Goal: Task Accomplishment & Management: Use online tool/utility

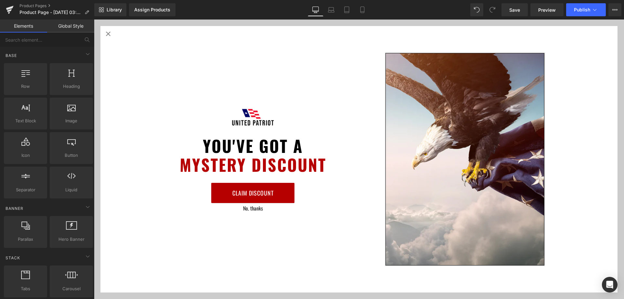
click at [110, 36] on icon "Close popup" at bounding box center [108, 34] width 8 height 8
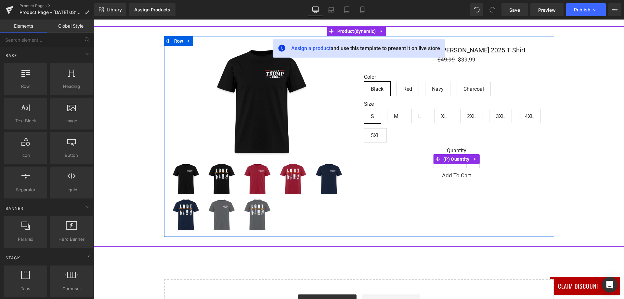
scroll to position [163, 0]
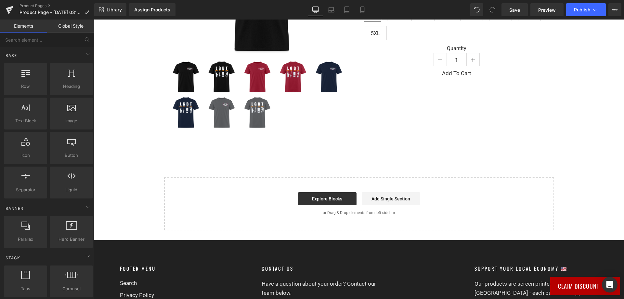
click at [371, 148] on div "Assign a product and use this template to present it on live store Sale Off (P)…" at bounding box center [359, 77] width 530 height 306
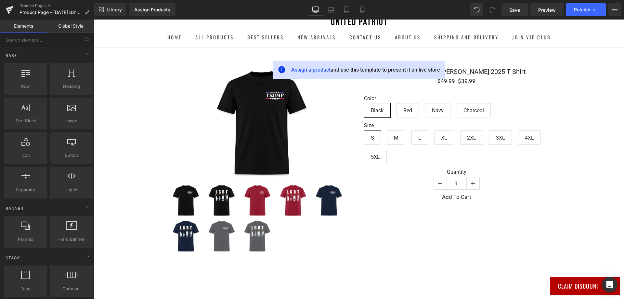
scroll to position [33, 0]
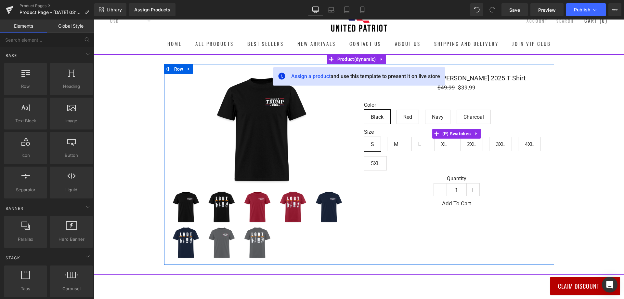
click at [365, 95] on div "Color Black Red Navy [GEOGRAPHIC_DATA] Size S M L XL 2XL 3XL" at bounding box center [456, 133] width 185 height 83
click at [185, 69] on link at bounding box center [189, 69] width 8 height 10
click at [205, 69] on icon at bounding box center [205, 69] width 5 height 5
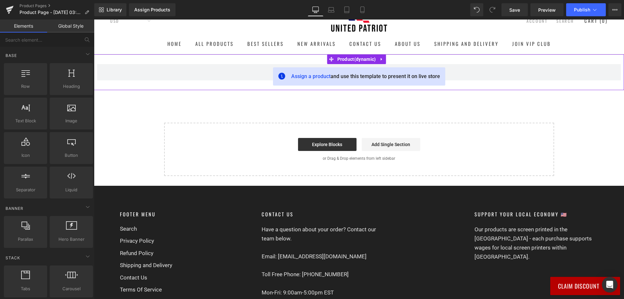
click at [480, 63] on div "Assign a product and use this template to present it on live store Product" at bounding box center [359, 72] width 530 height 36
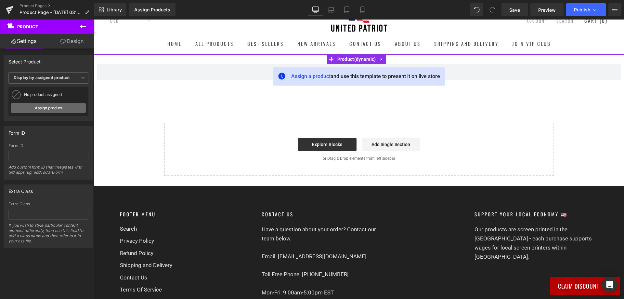
click at [45, 106] on link "Assign product" at bounding box center [48, 108] width 75 height 10
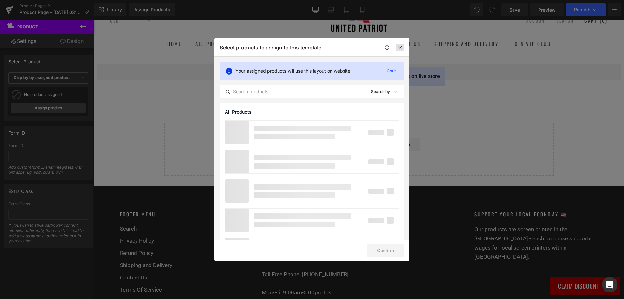
click at [402, 49] on icon at bounding box center [400, 47] width 5 height 5
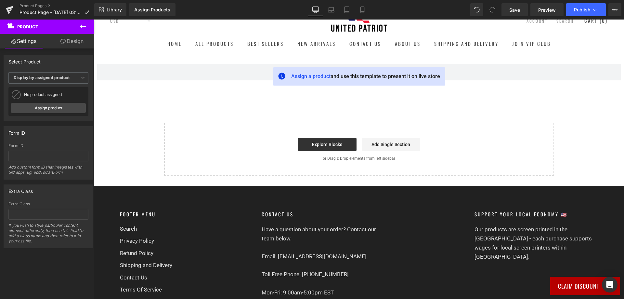
click at [84, 23] on icon at bounding box center [83, 26] width 8 height 8
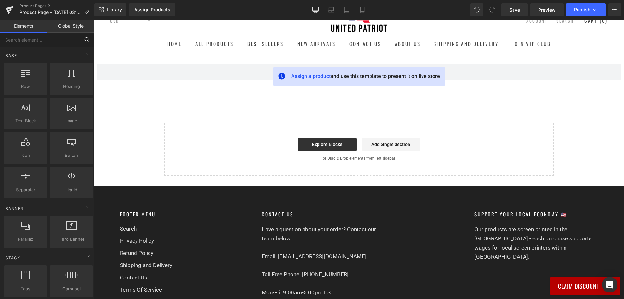
click at [58, 39] on input "text" at bounding box center [40, 40] width 80 height 14
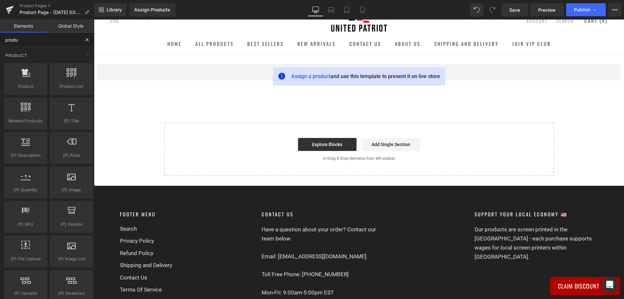
type input "produc"
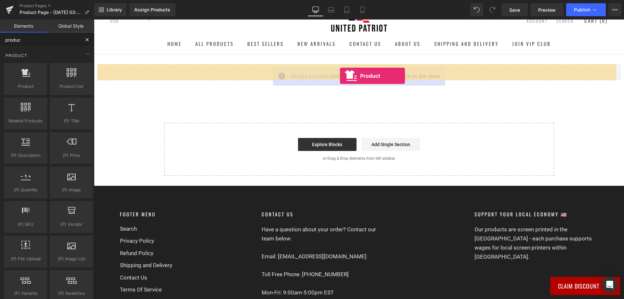
drag, startPoint x: 122, startPoint y: 99, endPoint x: 340, endPoint y: 76, distance: 219.1
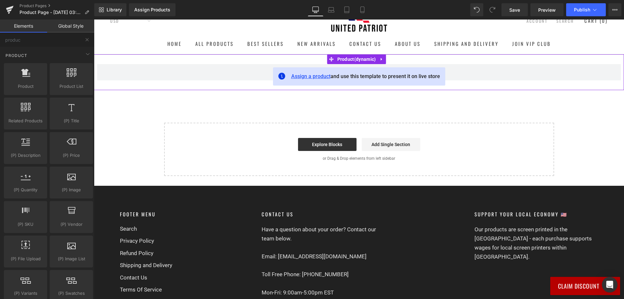
click at [311, 79] on span "Assign a product" at bounding box center [310, 76] width 39 height 6
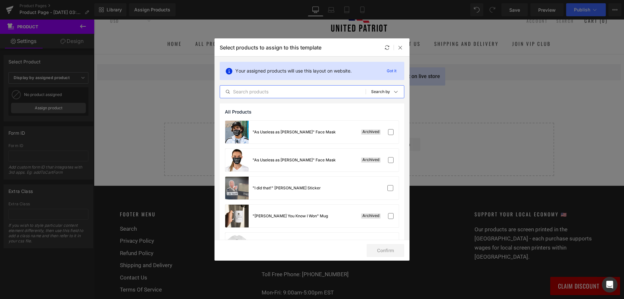
click at [314, 90] on input "text" at bounding box center [293, 92] width 146 height 8
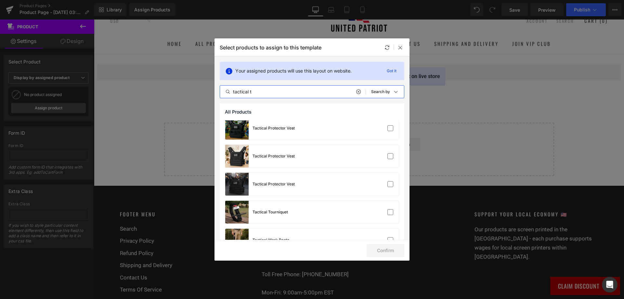
scroll to position [249, 0]
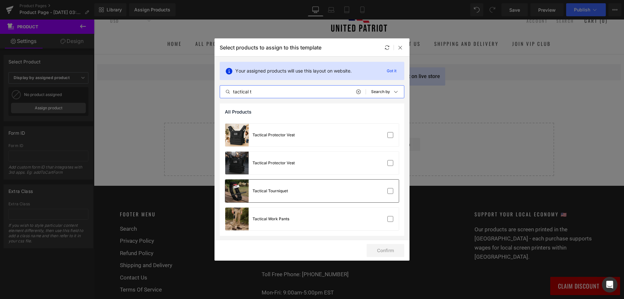
type input "tactical t"
click at [302, 193] on div "Tactical Tourniquet" at bounding box center [312, 190] width 174 height 23
click at [388, 249] on button "Confirm" at bounding box center [386, 250] width 38 height 13
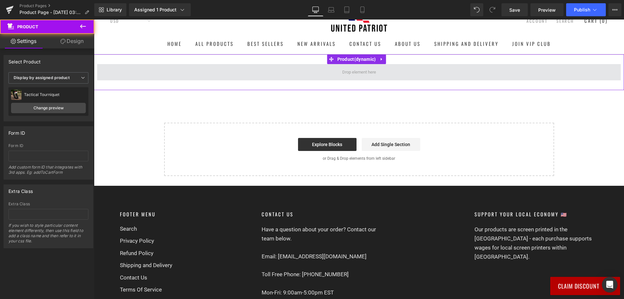
click at [390, 72] on span at bounding box center [359, 72] width 524 height 16
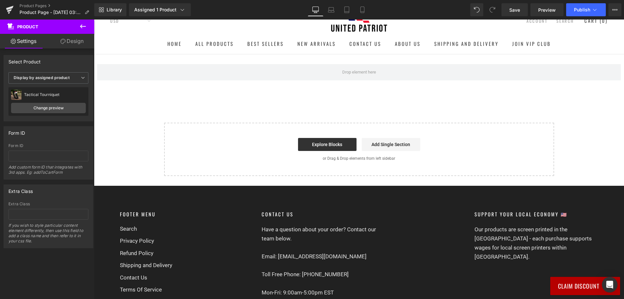
click at [82, 25] on icon at bounding box center [83, 26] width 8 height 8
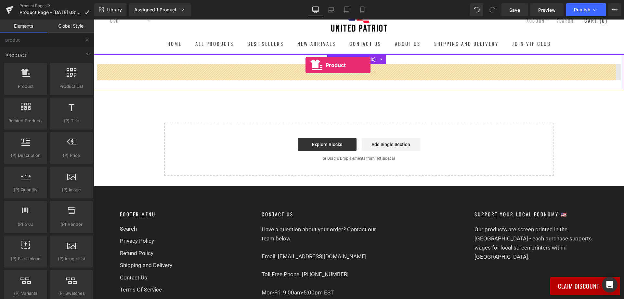
drag, startPoint x: 119, startPoint y: 100, endPoint x: 306, endPoint y: 65, distance: 189.6
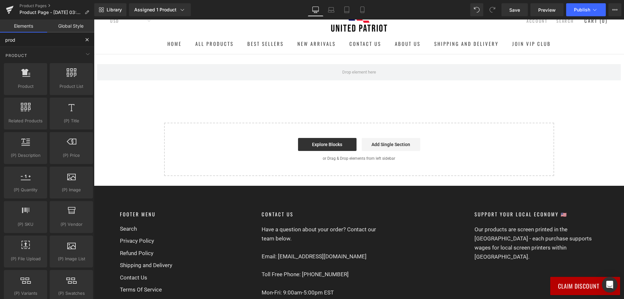
type input "prod"
click at [211, 93] on div "Product Select your layout" at bounding box center [359, 115] width 530 height 122
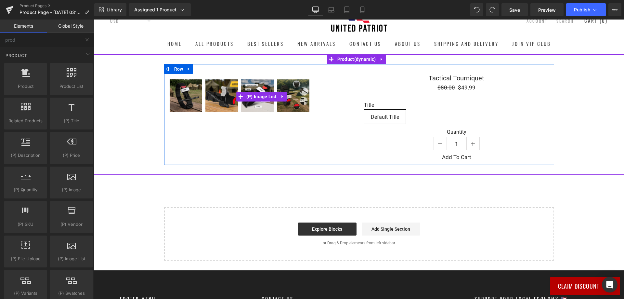
click at [351, 89] on div at bounding box center [261, 97] width 185 height 36
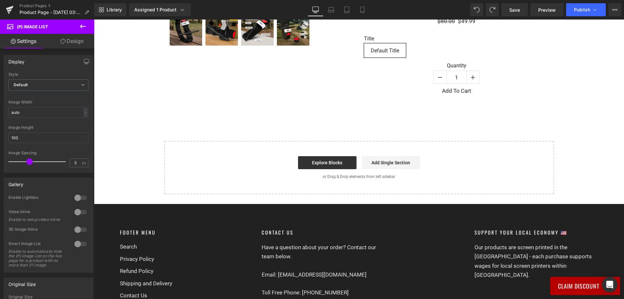
scroll to position [0, 0]
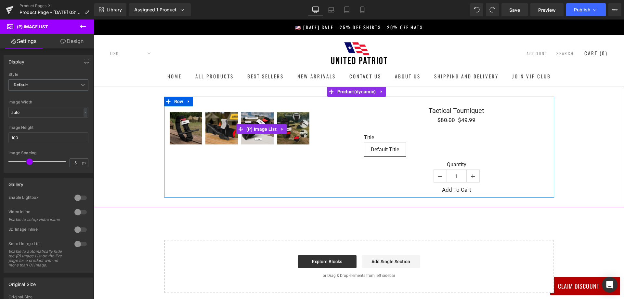
click at [277, 123] on img at bounding box center [293, 128] width 33 height 33
click at [339, 127] on div at bounding box center [261, 129] width 185 height 36
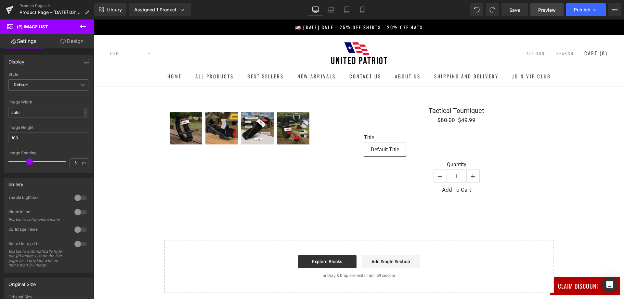
click at [543, 9] on span "Preview" at bounding box center [547, 10] width 18 height 7
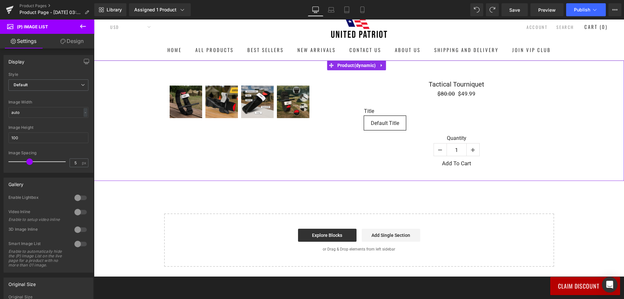
scroll to position [65, 0]
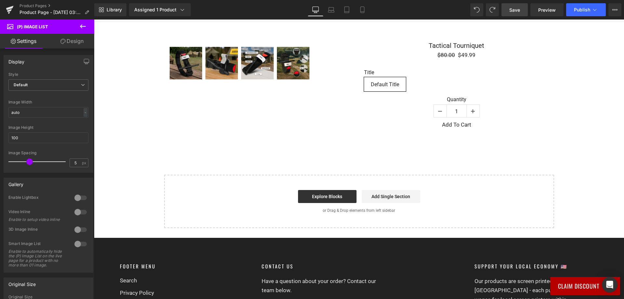
click at [524, 10] on link "Save" at bounding box center [515, 9] width 26 height 13
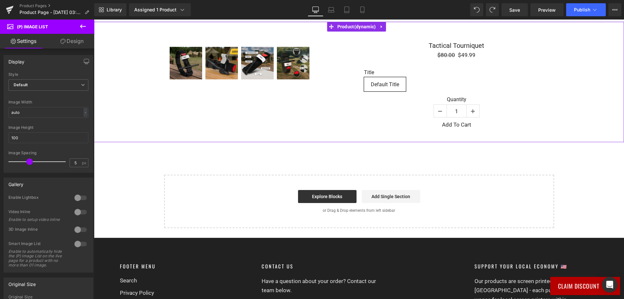
click at [230, 86] on div "(P) Image List Tactical Tourniquet 0" at bounding box center [359, 82] width 390 height 101
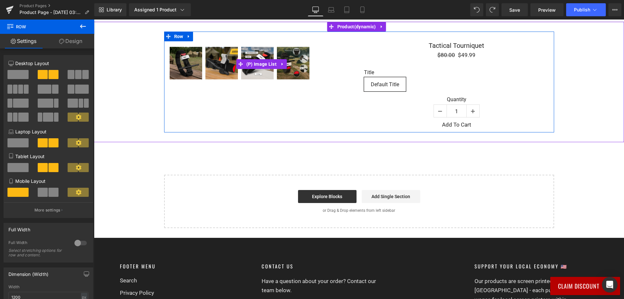
click at [321, 66] on div at bounding box center [261, 64] width 185 height 36
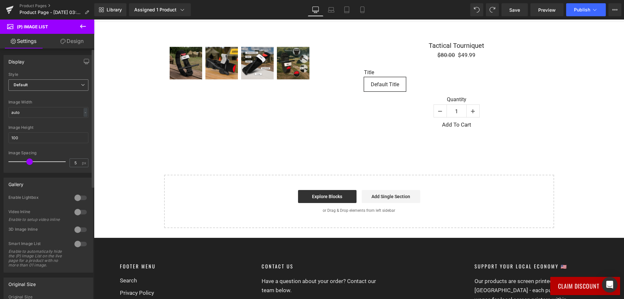
click at [59, 83] on span "Default" at bounding box center [48, 84] width 80 height 11
click at [59, 83] on span "Default" at bounding box center [46, 84] width 77 height 11
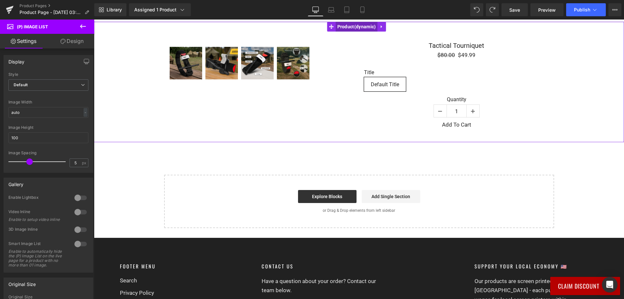
click at [344, 28] on span "Product" at bounding box center [357, 27] width 42 height 10
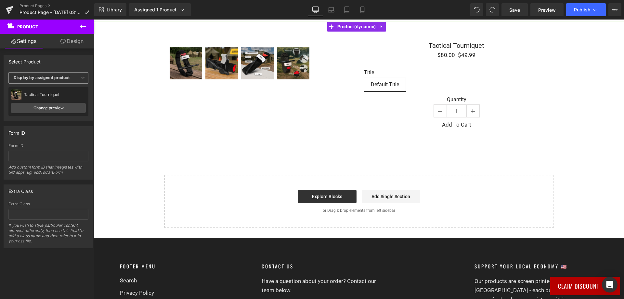
click at [62, 79] on b "Display by assigned product" at bounding box center [42, 77] width 56 height 5
click at [69, 43] on link "Design" at bounding box center [71, 41] width 47 height 15
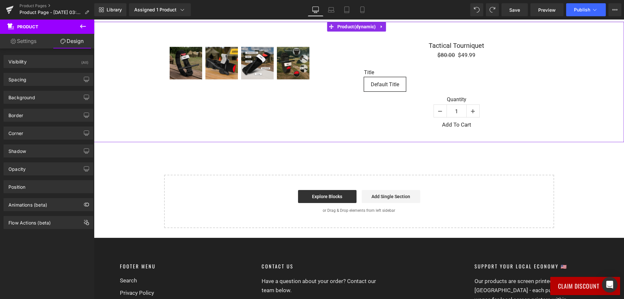
click at [29, 38] on link "Settings" at bounding box center [23, 41] width 47 height 15
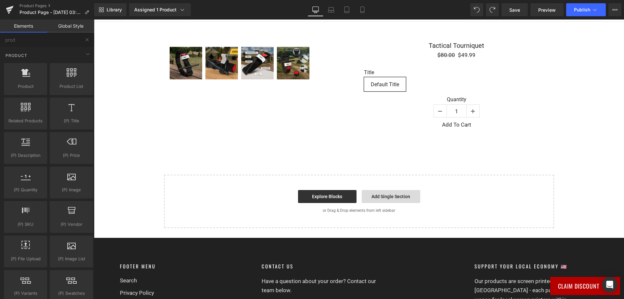
click at [401, 198] on link "Add Single Section" at bounding box center [391, 196] width 59 height 13
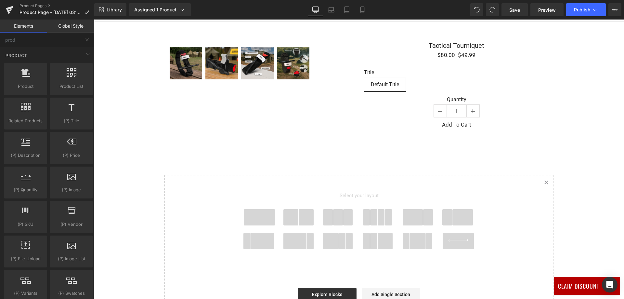
click at [250, 216] on span at bounding box center [259, 217] width 31 height 16
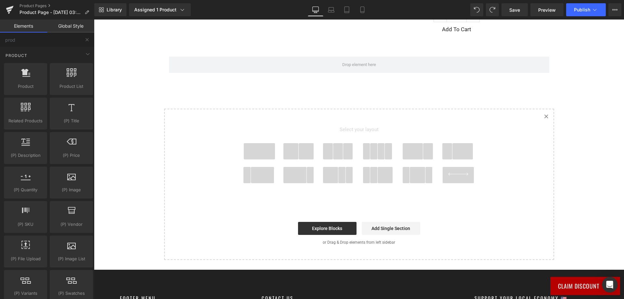
scroll to position [162, 0]
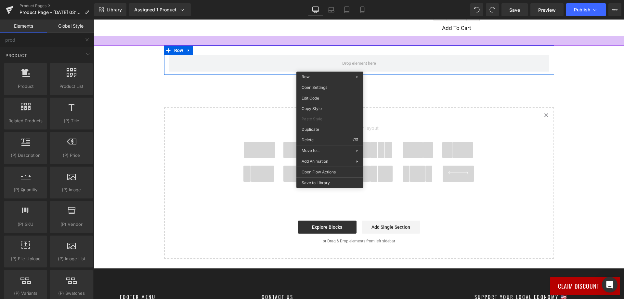
click at [223, 37] on div at bounding box center [359, 41] width 530 height 10
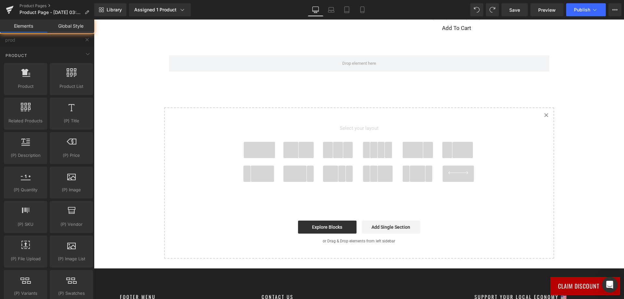
click at [122, 68] on div "(P) Image List" at bounding box center [359, 91] width 530 height 333
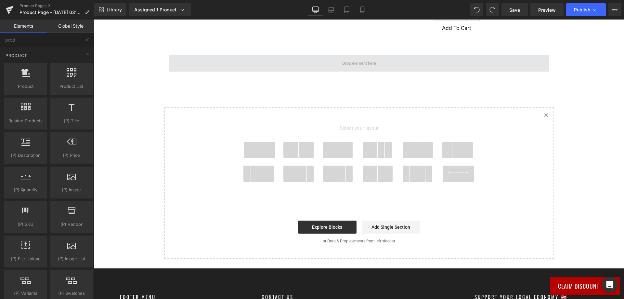
drag, startPoint x: 122, startPoint y: 68, endPoint x: 324, endPoint y: 58, distance: 202.1
click at [323, 58] on span at bounding box center [359, 63] width 380 height 16
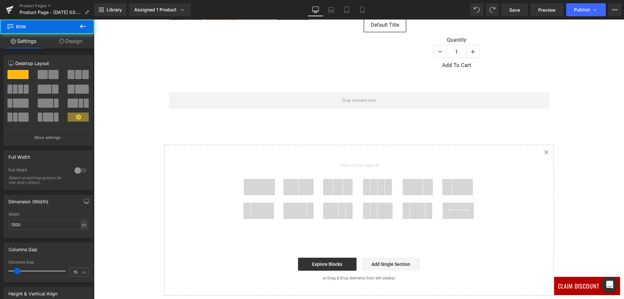
scroll to position [64, 0]
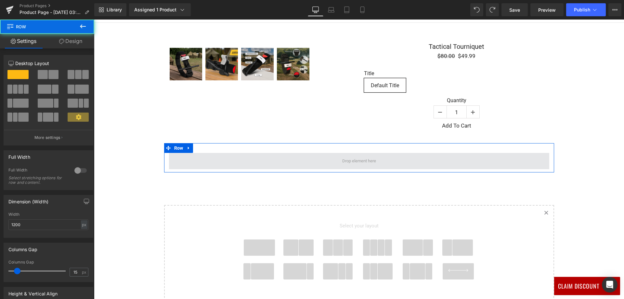
click at [396, 159] on span at bounding box center [359, 161] width 380 height 16
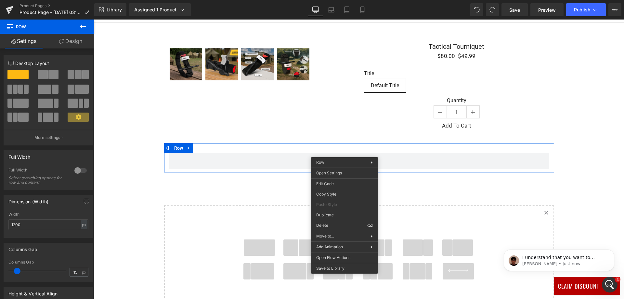
scroll to position [0, 0]
